Goal: Navigation & Orientation: Find specific page/section

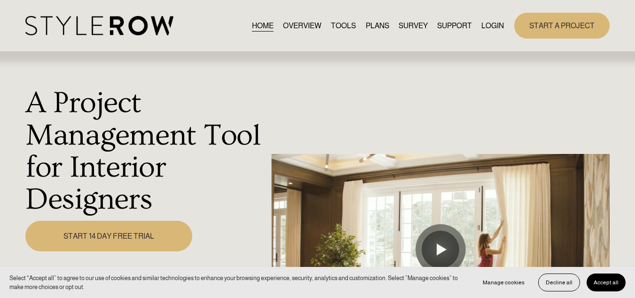
click at [488, 24] on link "LOGIN" at bounding box center [492, 25] width 23 height 13
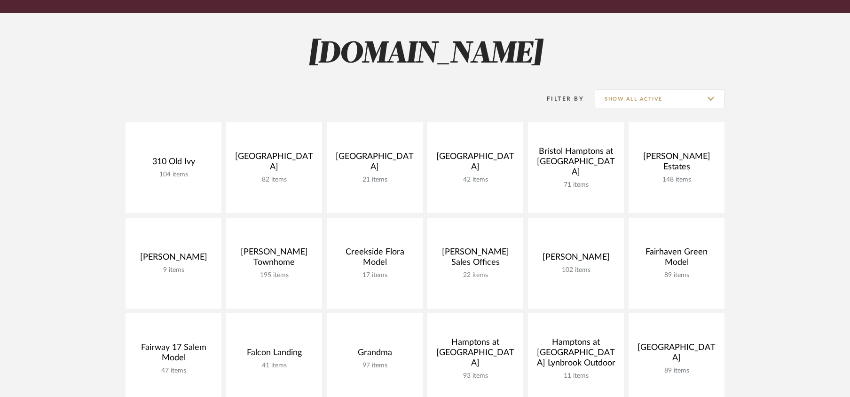
scroll to position [111, 0]
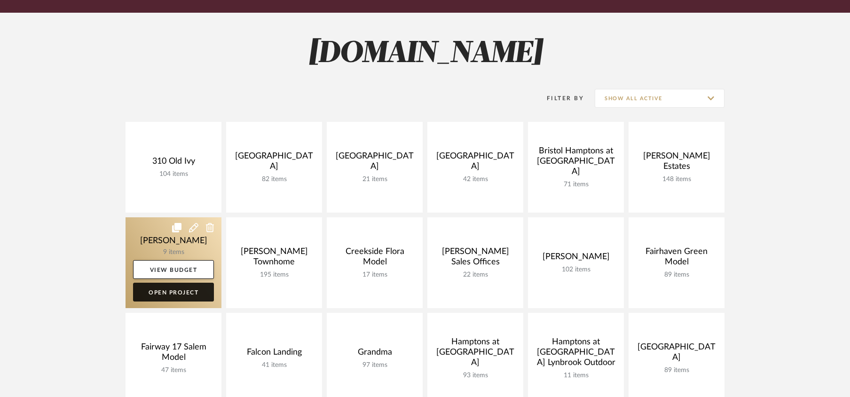
click at [176, 290] on link "Open Project" at bounding box center [173, 292] width 81 height 19
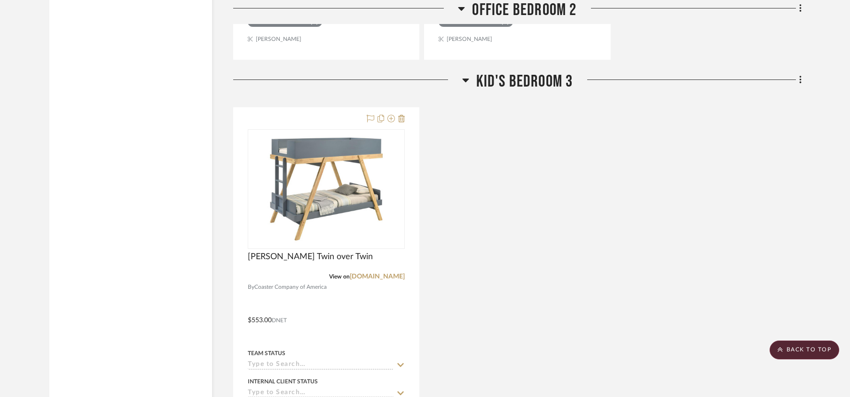
scroll to position [2417, 0]
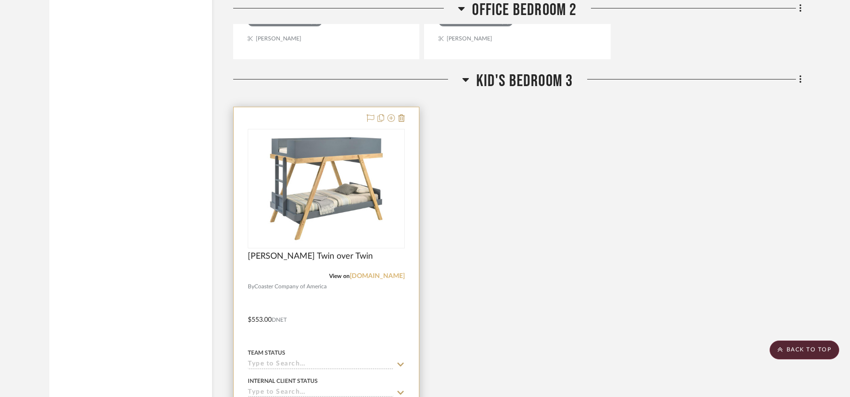
click at [350, 279] on link "[DOMAIN_NAME]" at bounding box center [377, 276] width 55 height 7
